Goal: Check status: Check status

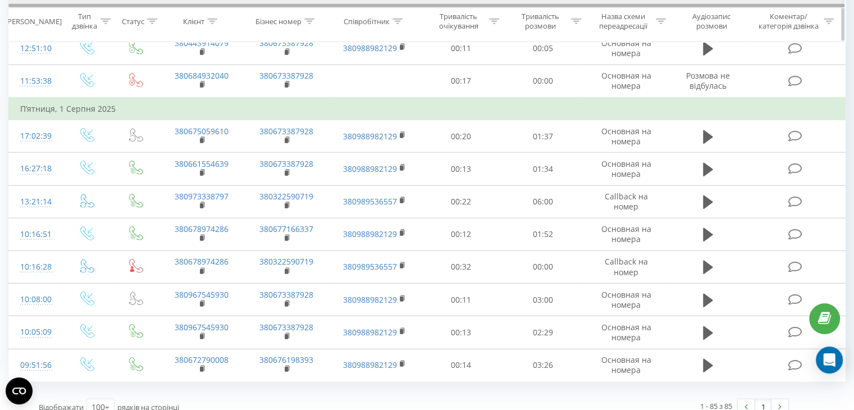
scroll to position [71, 0]
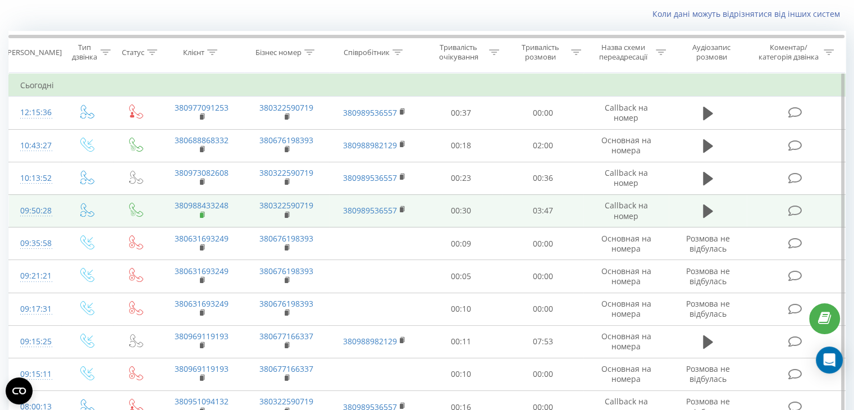
click at [200, 211] on icon at bounding box center [203, 215] width 6 height 8
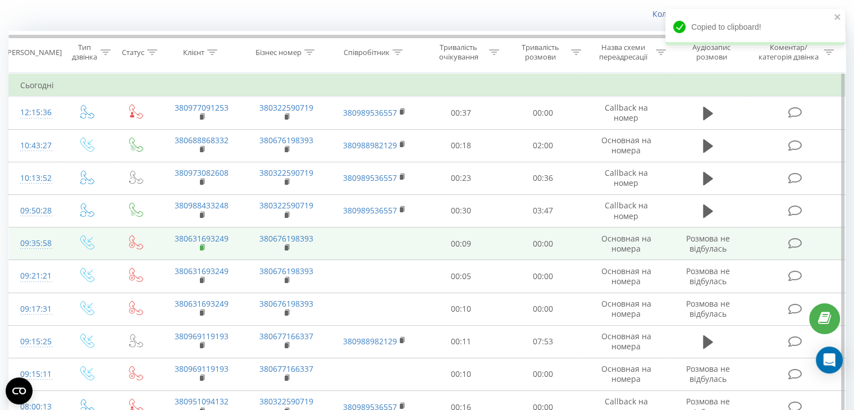
click at [200, 248] on rect at bounding box center [201, 247] width 3 height 5
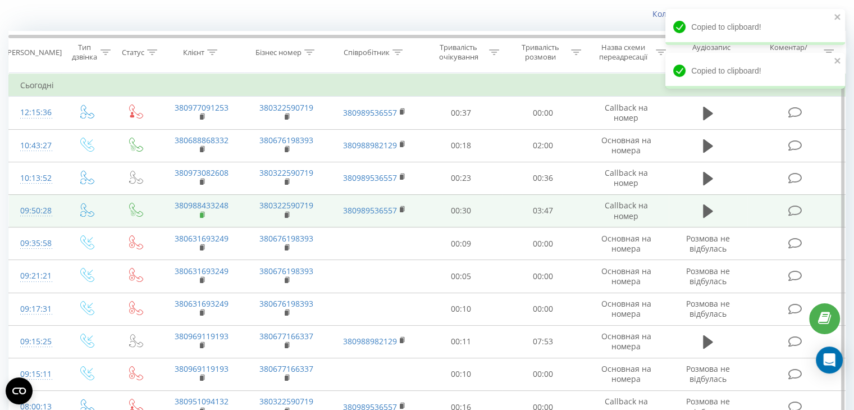
click at [203, 213] on rect at bounding box center [201, 215] width 3 height 5
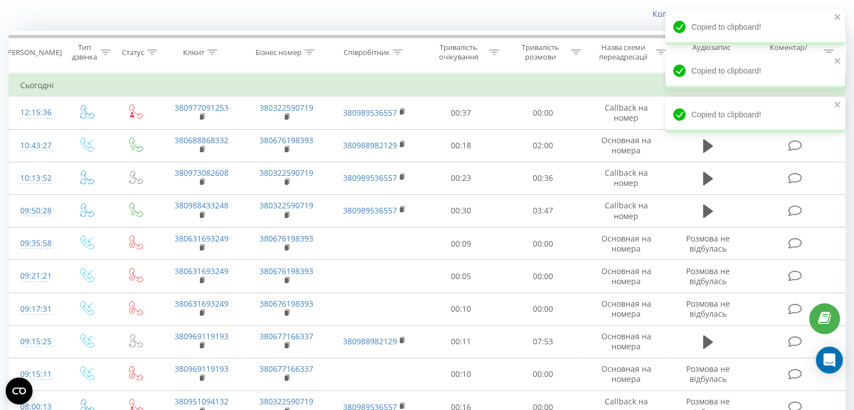
drag, startPoint x: 295, startPoint y: 34, endPoint x: 308, endPoint y: 10, distance: 27.9
click at [295, 34] on div at bounding box center [426, 35] width 836 height 8
